Goal: Transaction & Acquisition: Book appointment/travel/reservation

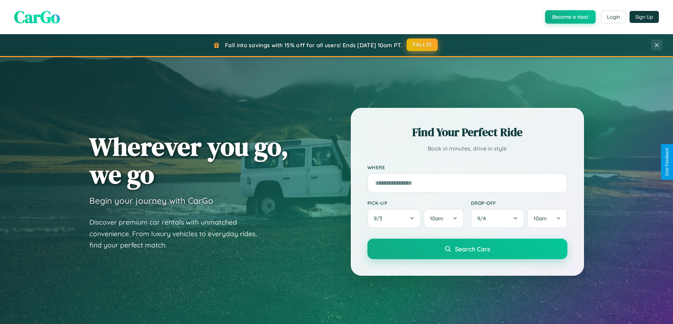
click at [422, 45] on button "FALL15" at bounding box center [421, 44] width 31 height 13
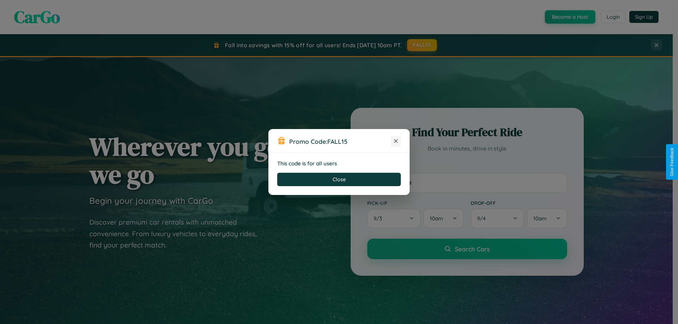
click at [396, 142] on icon at bounding box center [395, 141] width 7 height 7
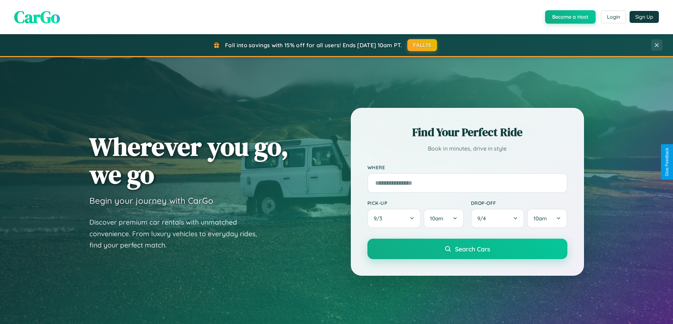
scroll to position [622, 0]
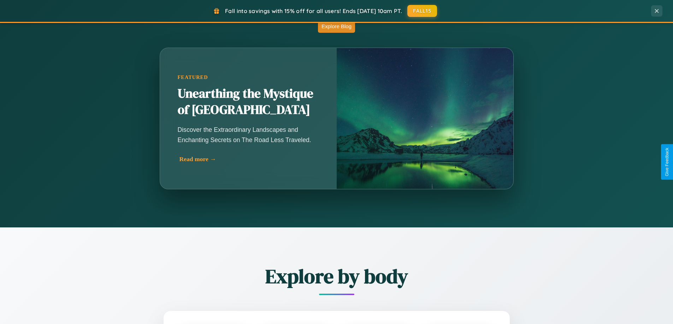
click at [249, 159] on div "Read more →" at bounding box center [249, 159] width 141 height 7
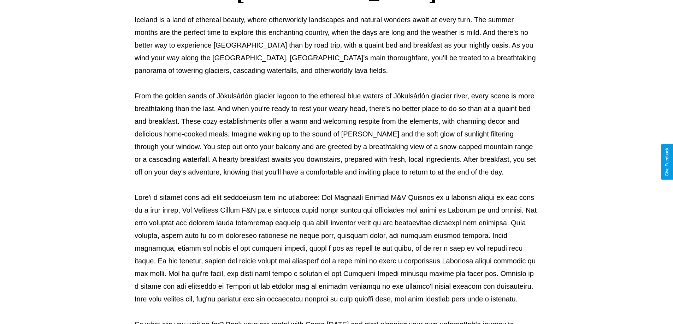
scroll to position [228, 0]
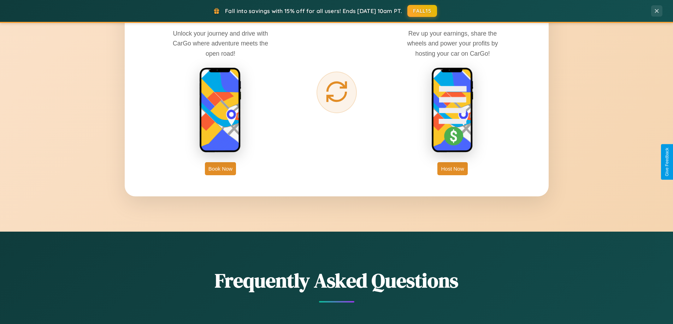
scroll to position [1134, 0]
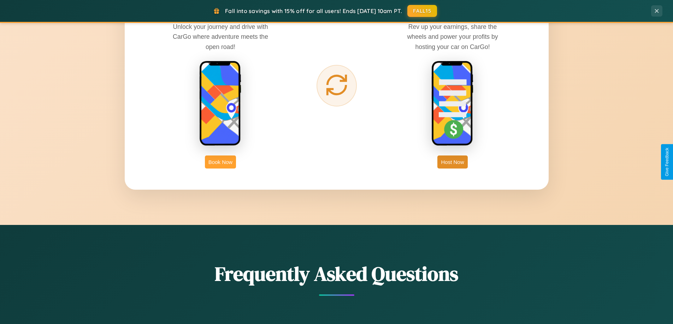
click at [220, 162] on button "Book Now" at bounding box center [220, 162] width 31 height 13
